Goal: Task Accomplishment & Management: Use online tool/utility

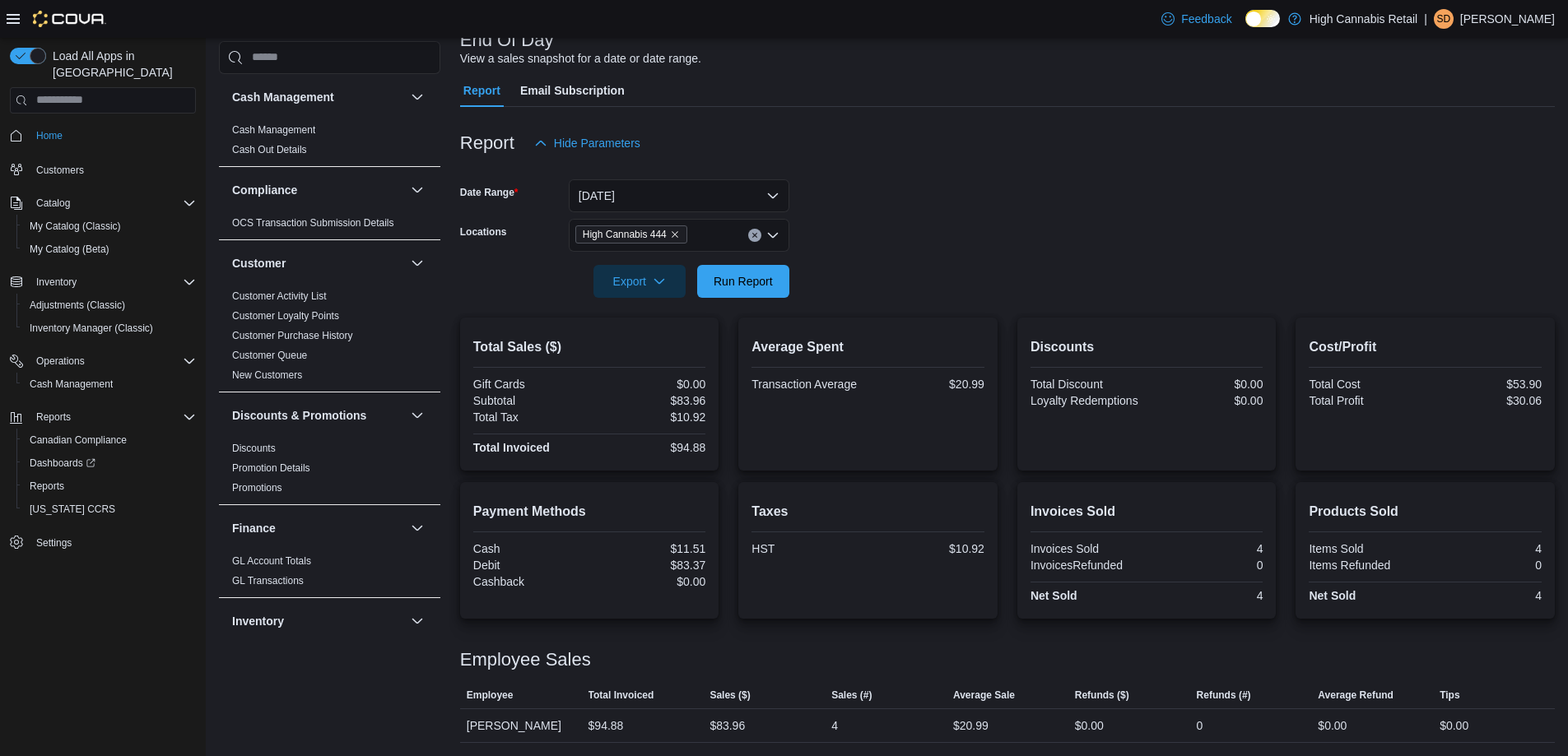
scroll to position [905, 0]
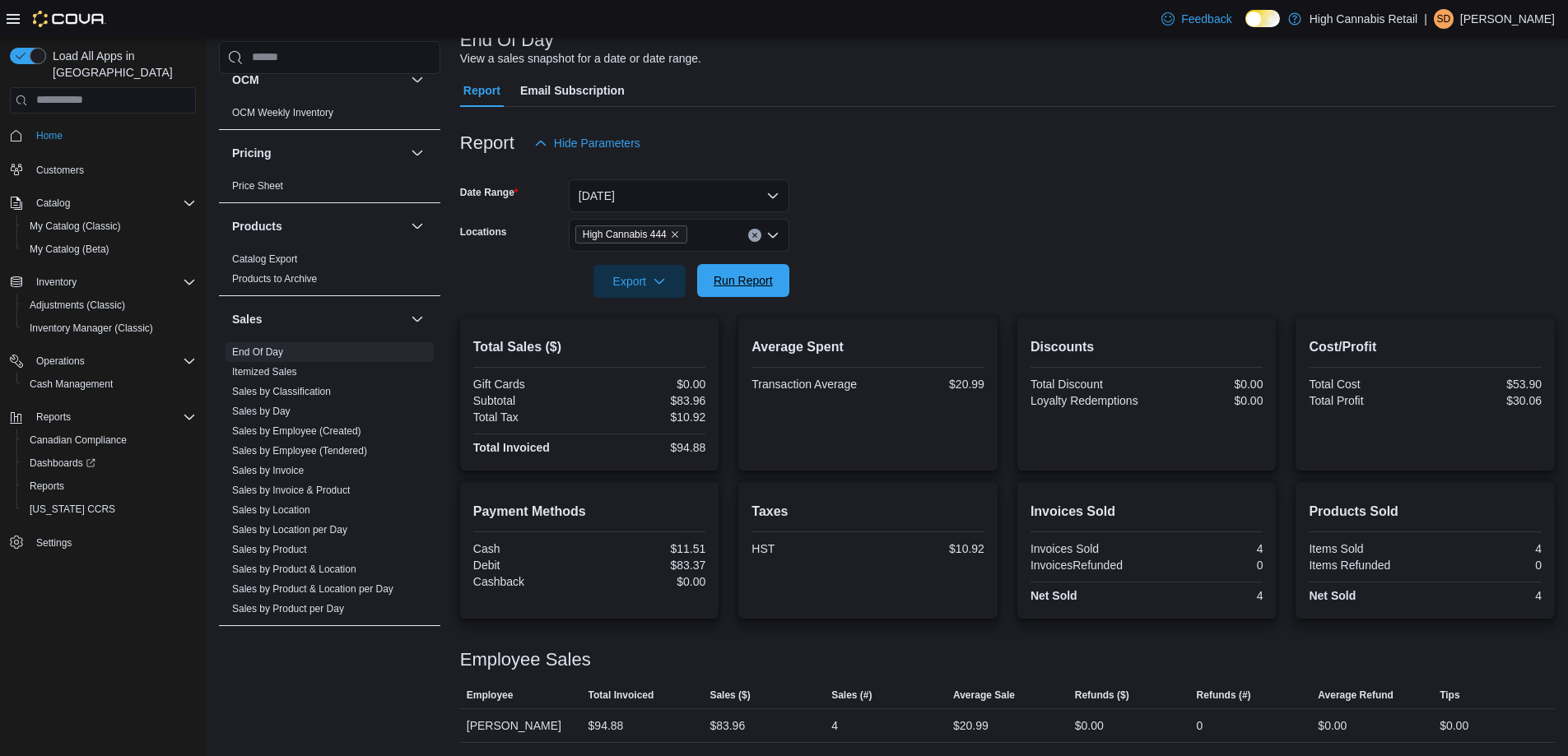
click at [734, 288] on span "Run Report" at bounding box center [743, 280] width 60 height 17
click at [774, 293] on span "Run Report" at bounding box center [743, 280] width 72 height 33
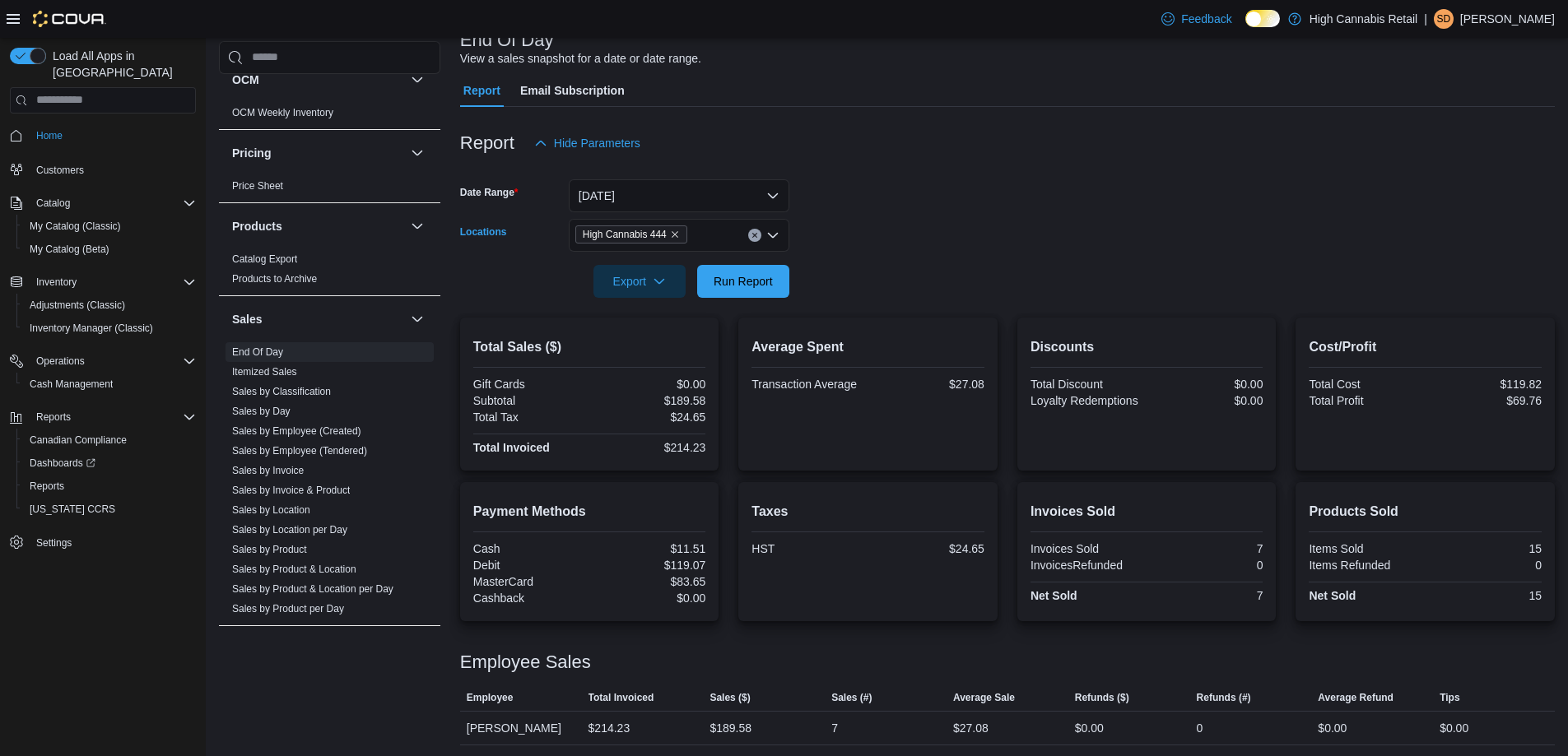
click at [753, 230] on button "Clear input" at bounding box center [754, 234] width 13 height 13
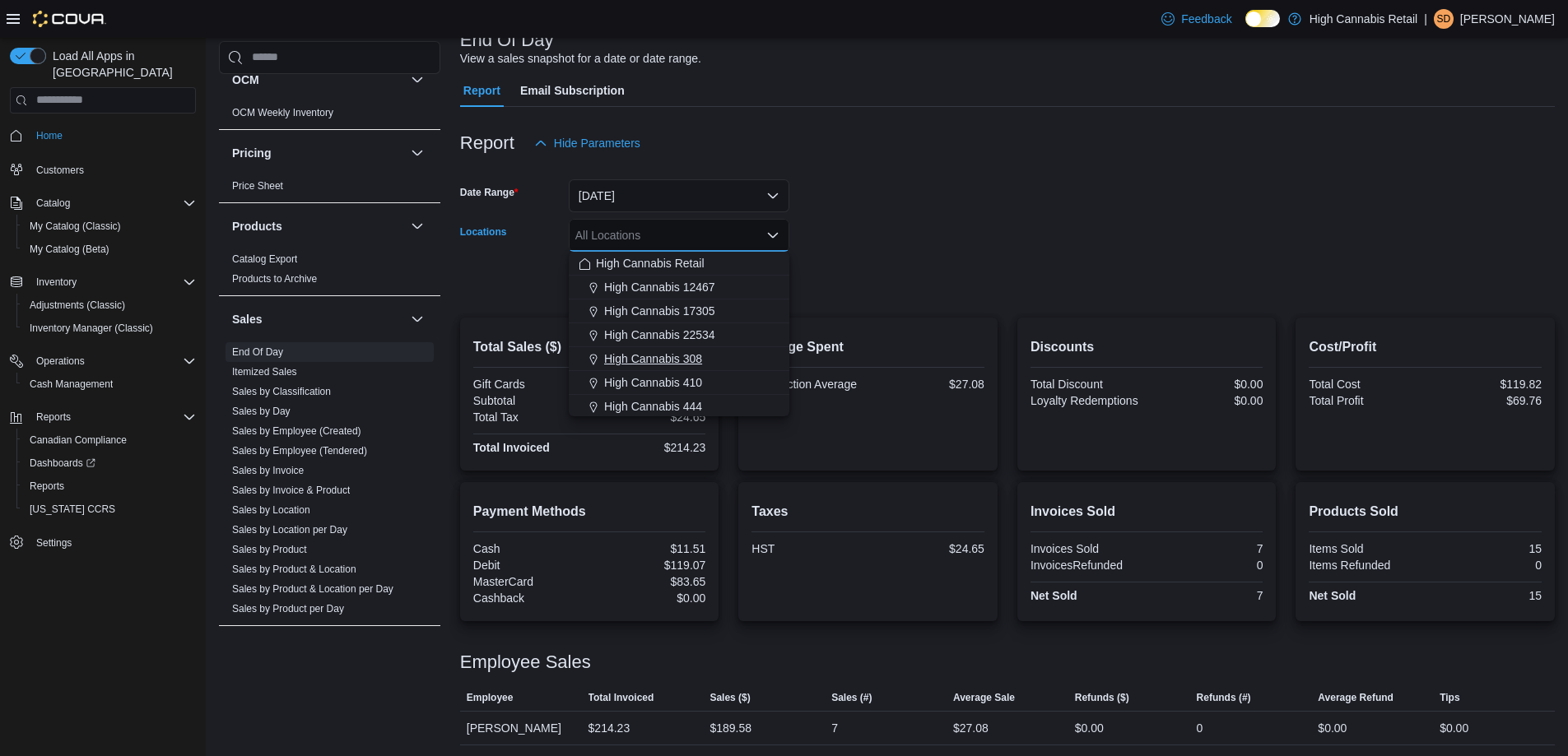
click at [715, 360] on div "High Cannabis 308" at bounding box center [679, 358] width 201 height 17
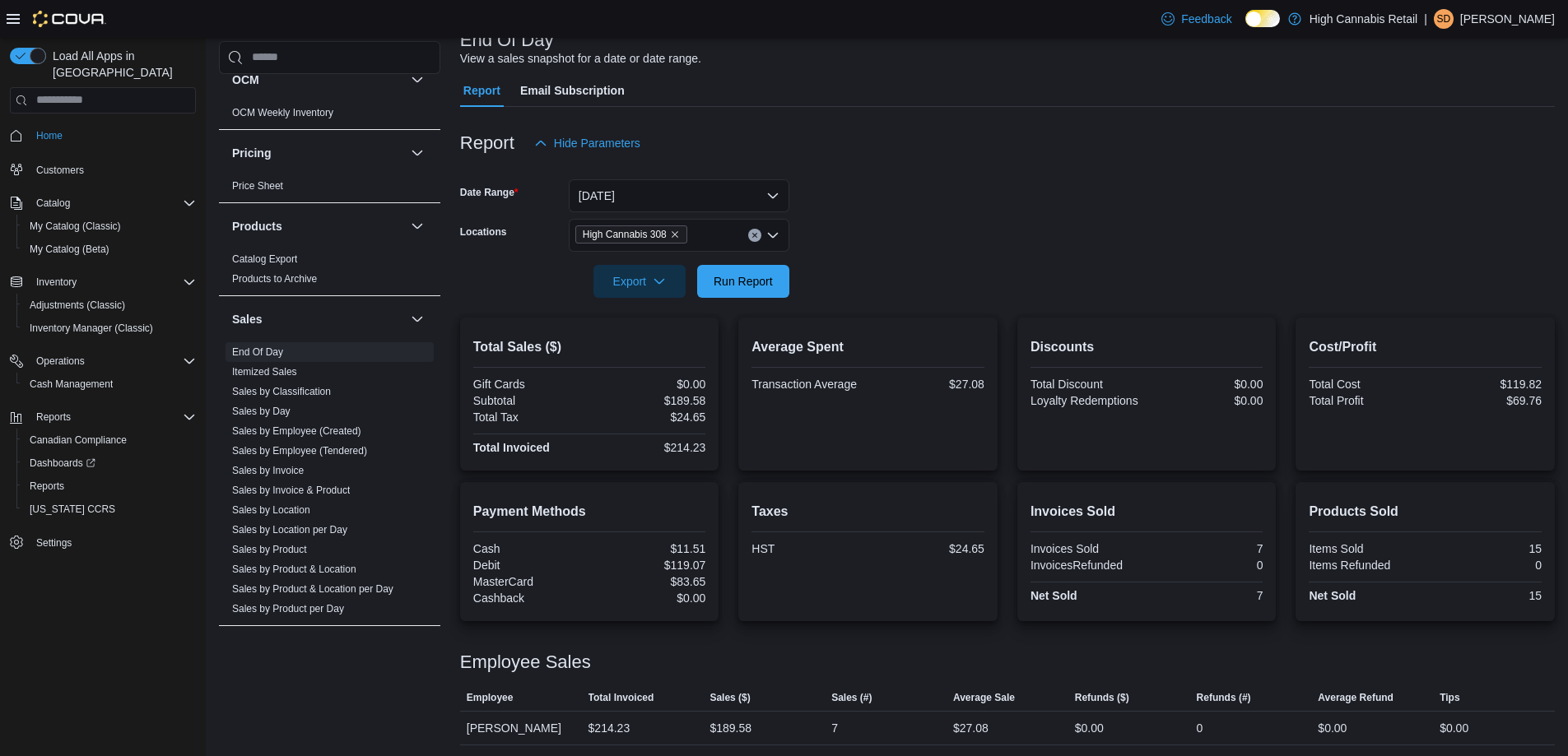
drag, startPoint x: 918, startPoint y: 245, endPoint x: 668, endPoint y: 292, distance: 254.4
click at [917, 245] on form "Date Range [DATE] Locations High Cannabis 308 Export Run Report" at bounding box center [1007, 229] width 1095 height 139
click at [731, 285] on span "Run Report" at bounding box center [743, 280] width 60 height 17
click at [677, 233] on icon "Remove High Cannabis 308 from selection in this group" at bounding box center [675, 234] width 10 height 10
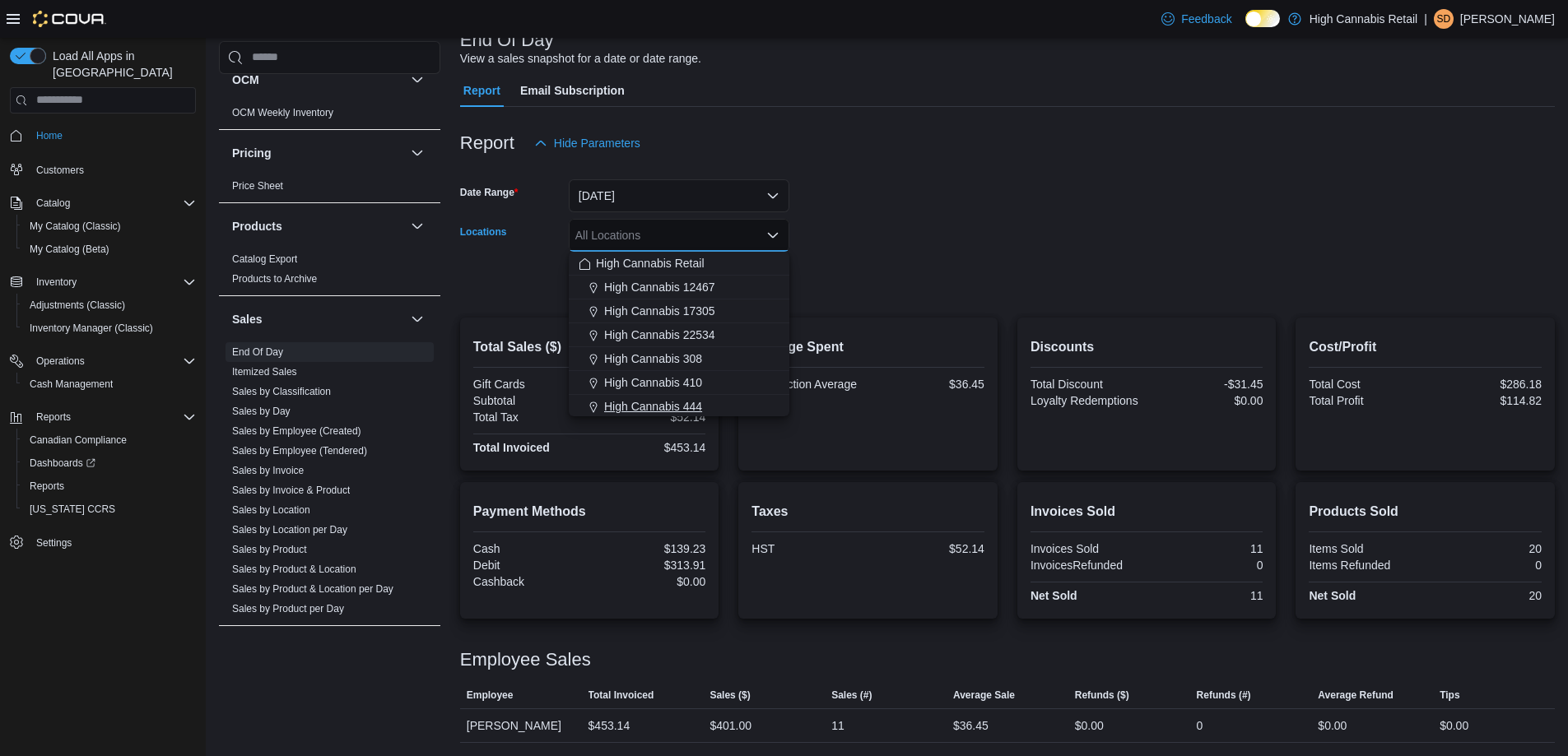
click at [718, 406] on div "High Cannabis 444" at bounding box center [679, 406] width 201 height 17
click at [846, 278] on form "Date Range [DATE] Locations High Cannabis 444 Combo box. Selected. High Cannabi…" at bounding box center [1007, 229] width 1095 height 139
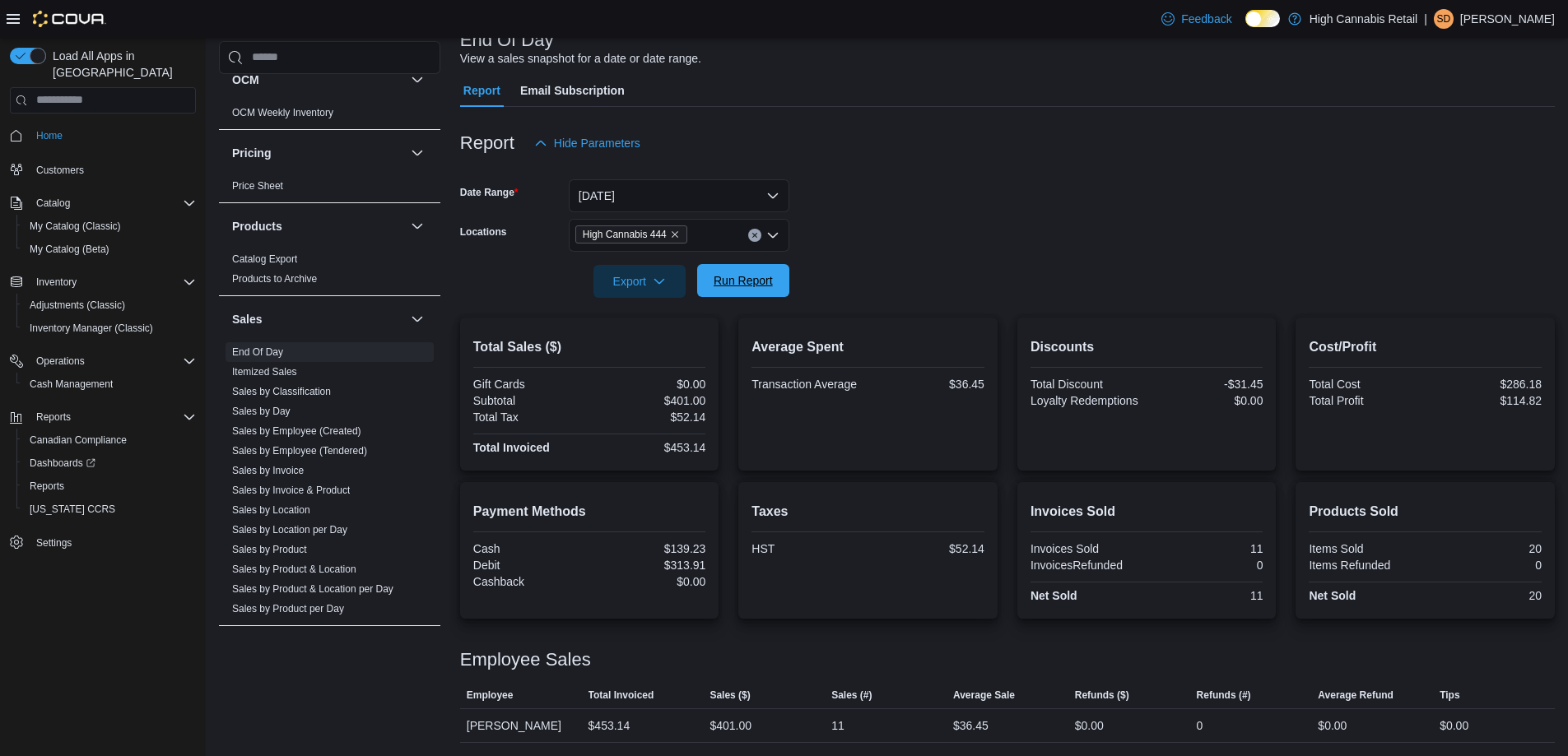
click at [713, 296] on span "Run Report" at bounding box center [743, 280] width 72 height 33
click at [727, 286] on span "Run Report" at bounding box center [743, 278] width 72 height 33
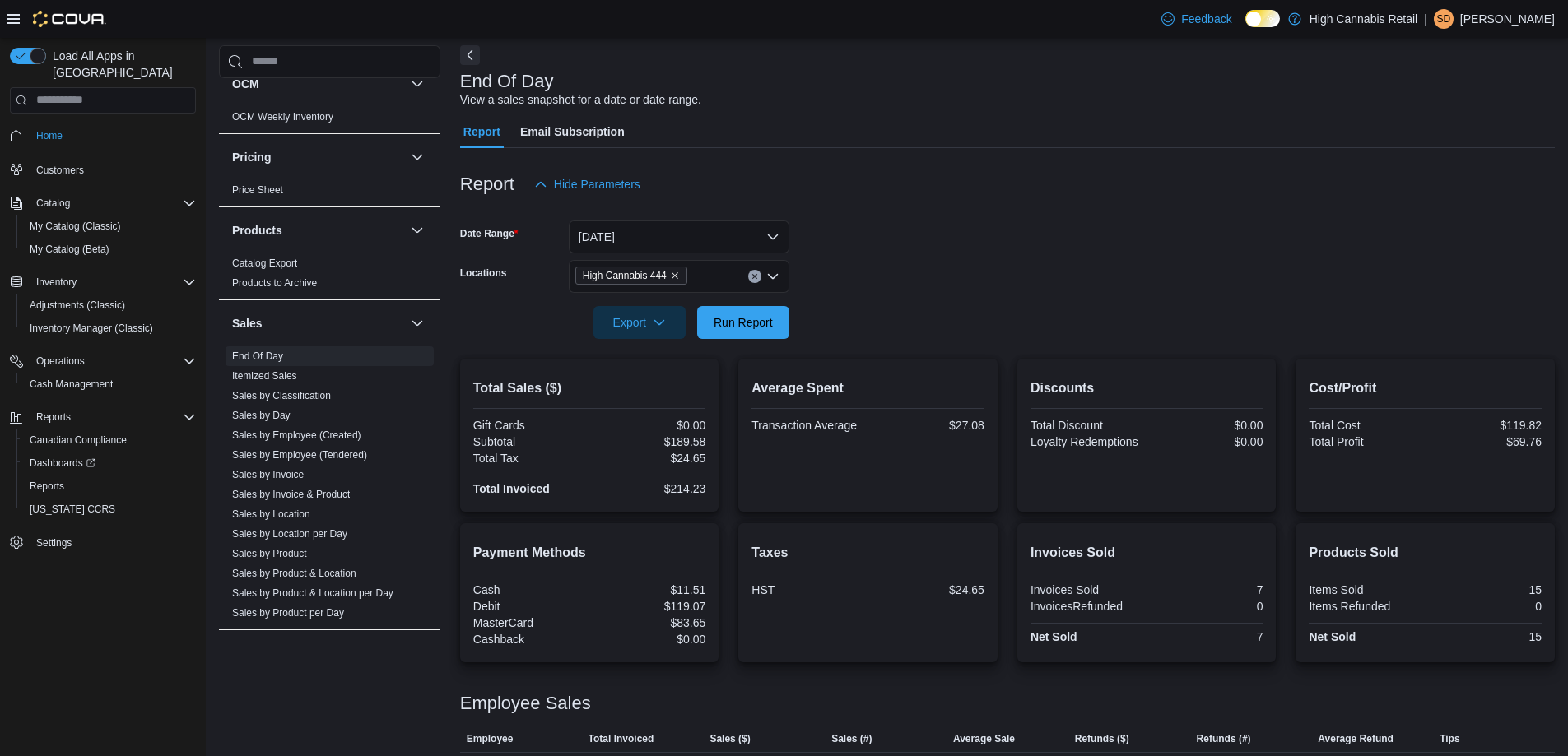
scroll to position [34, 0]
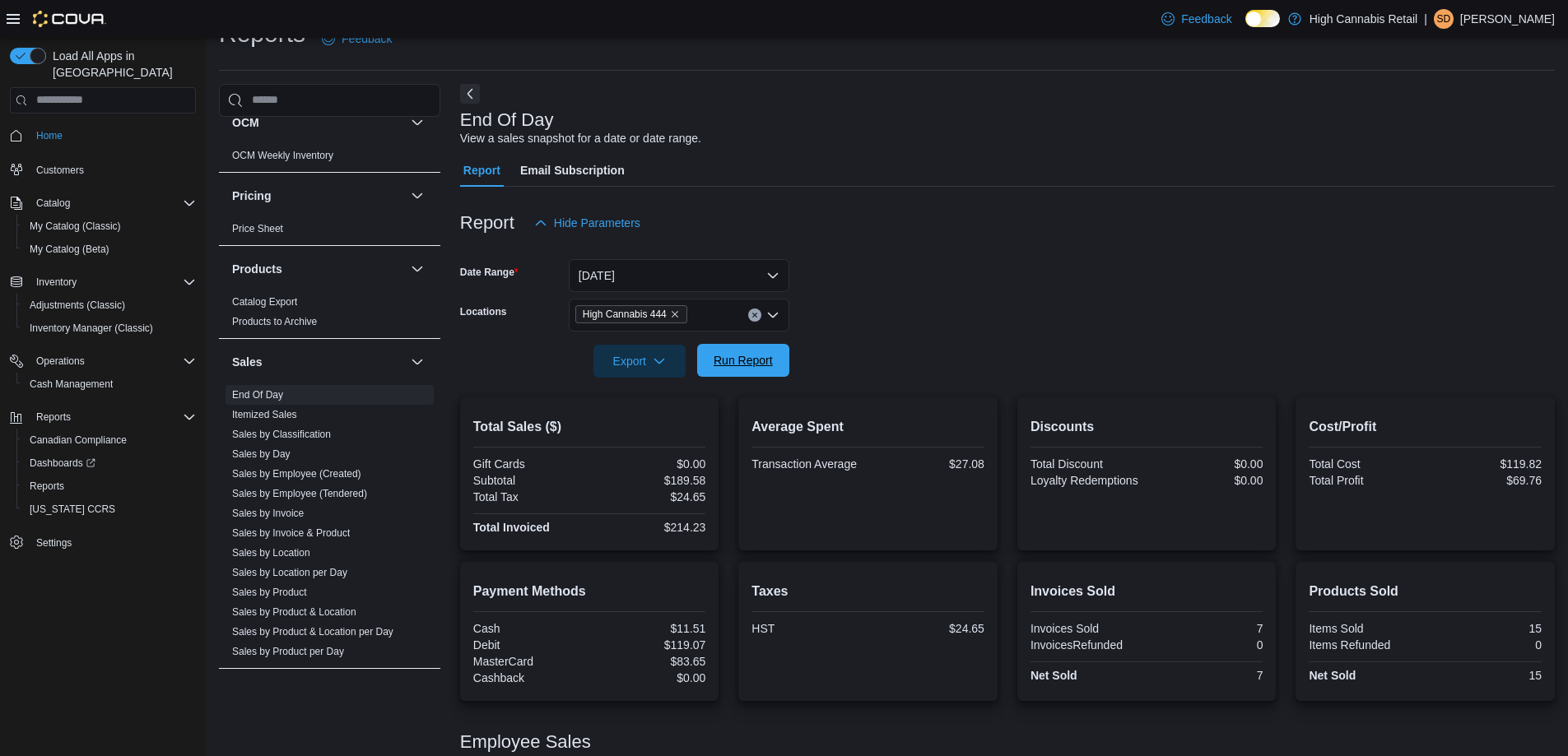
click at [753, 368] on span "Run Report" at bounding box center [743, 360] width 60 height 17
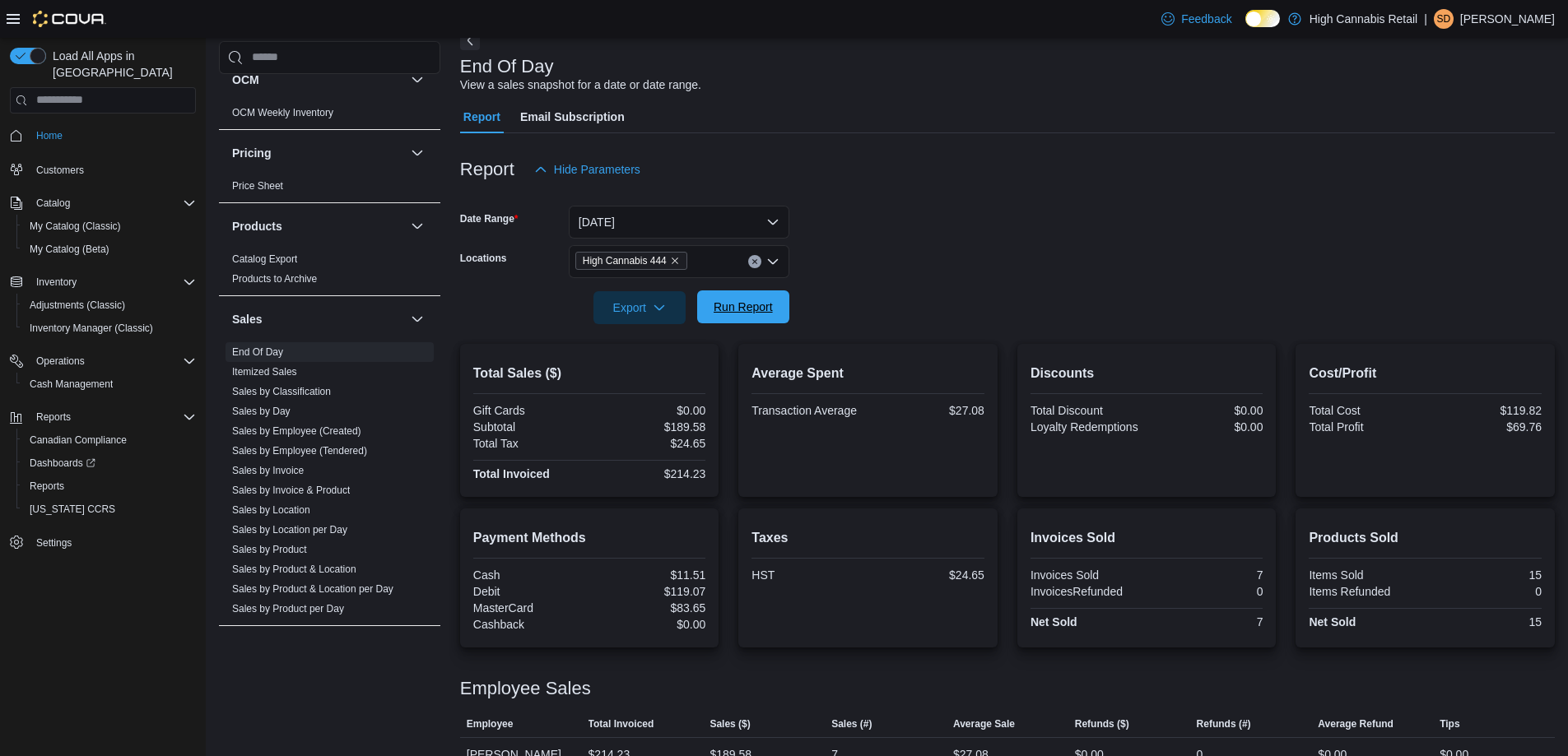
scroll to position [116, 0]
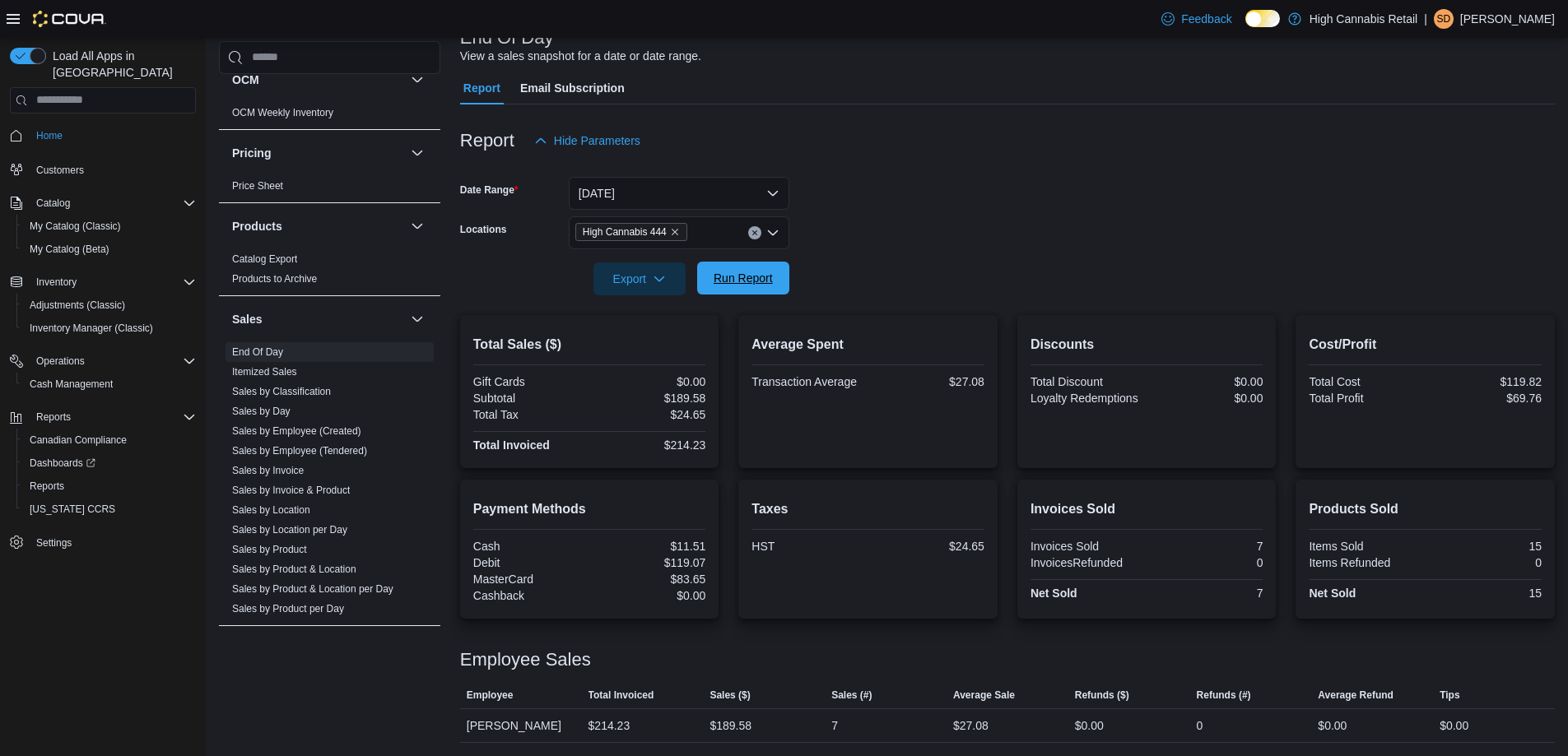
click at [749, 288] on span "Run Report" at bounding box center [743, 278] width 72 height 33
click at [769, 272] on span "Run Report" at bounding box center [743, 277] width 60 height 17
